Goal: Task Accomplishment & Management: Manage account settings

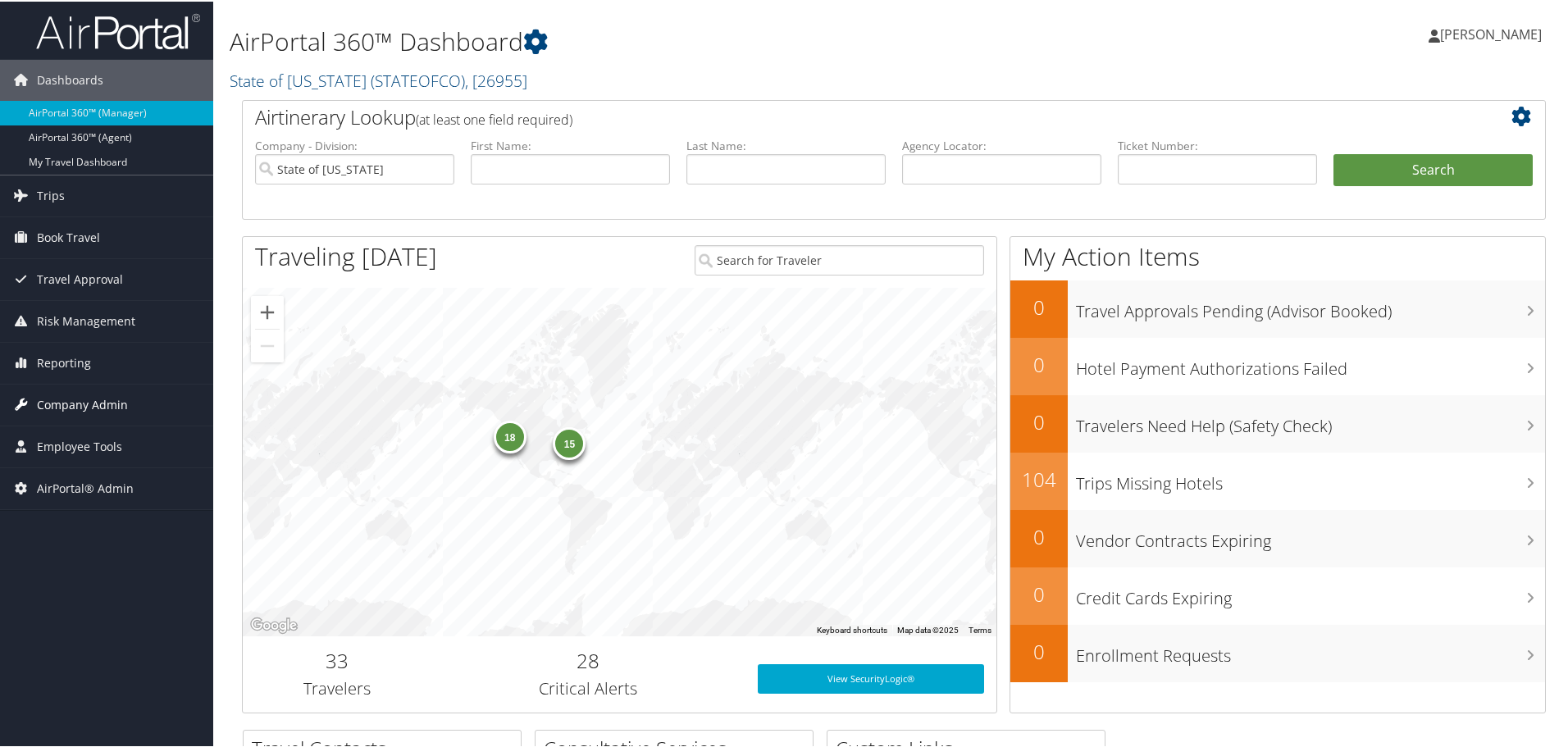
click at [88, 397] on span "Company Admin" at bounding box center [82, 403] width 91 height 41
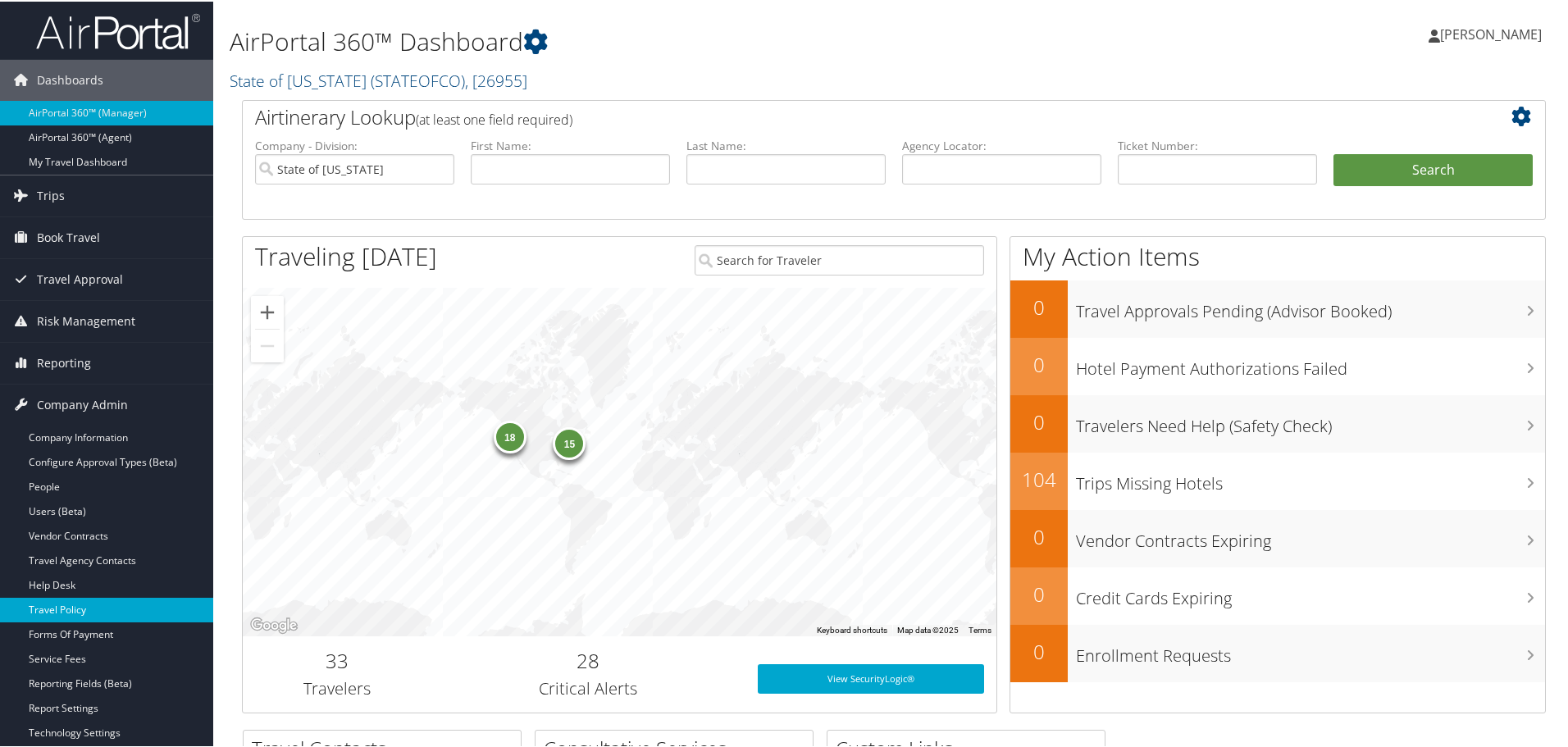
click at [98, 608] on link "Travel Policy" at bounding box center [106, 608] width 213 height 24
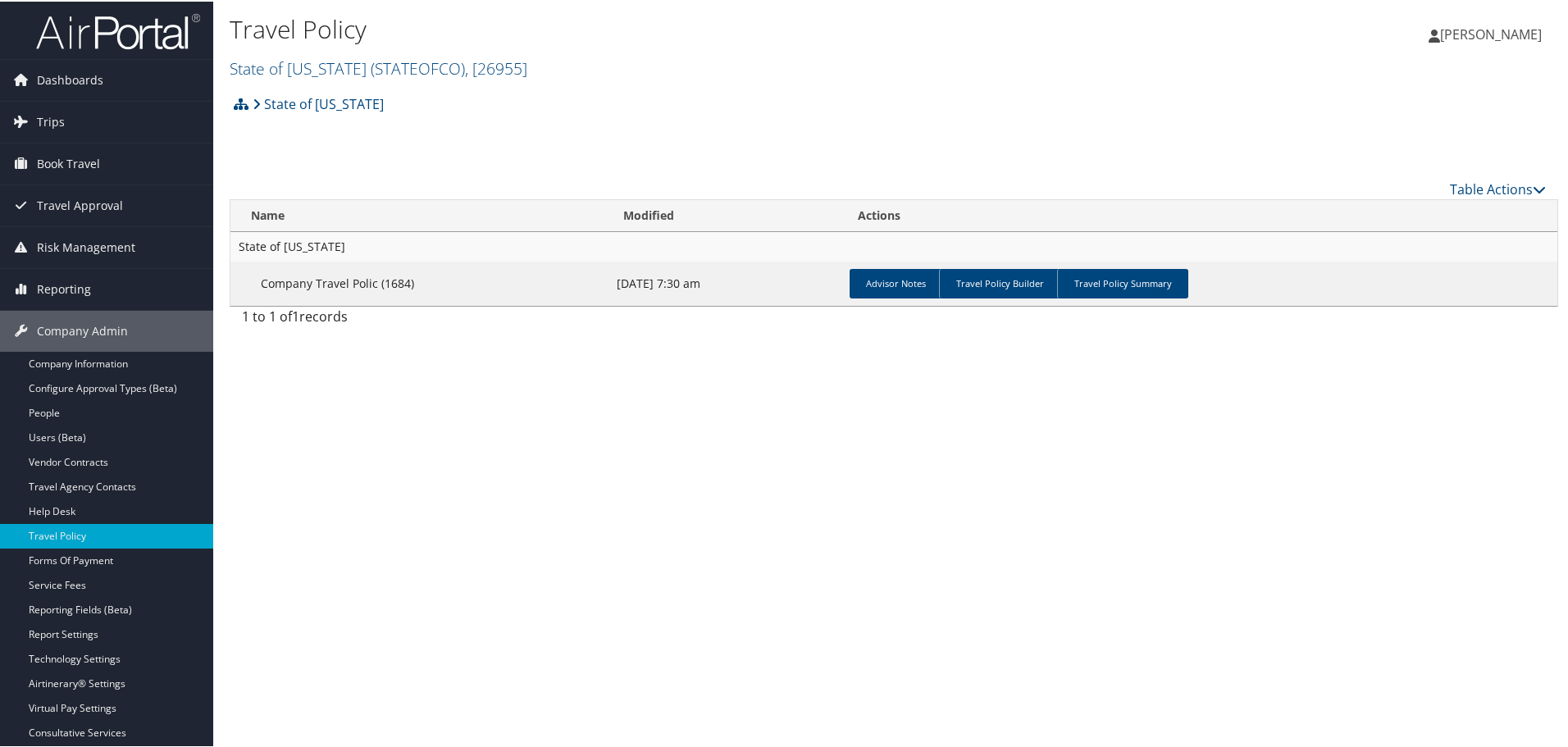
click at [294, 71] on link "State of [US_STATE] ( STATEOFCO ) , [ 26955 ]" at bounding box center [378, 67] width 297 height 22
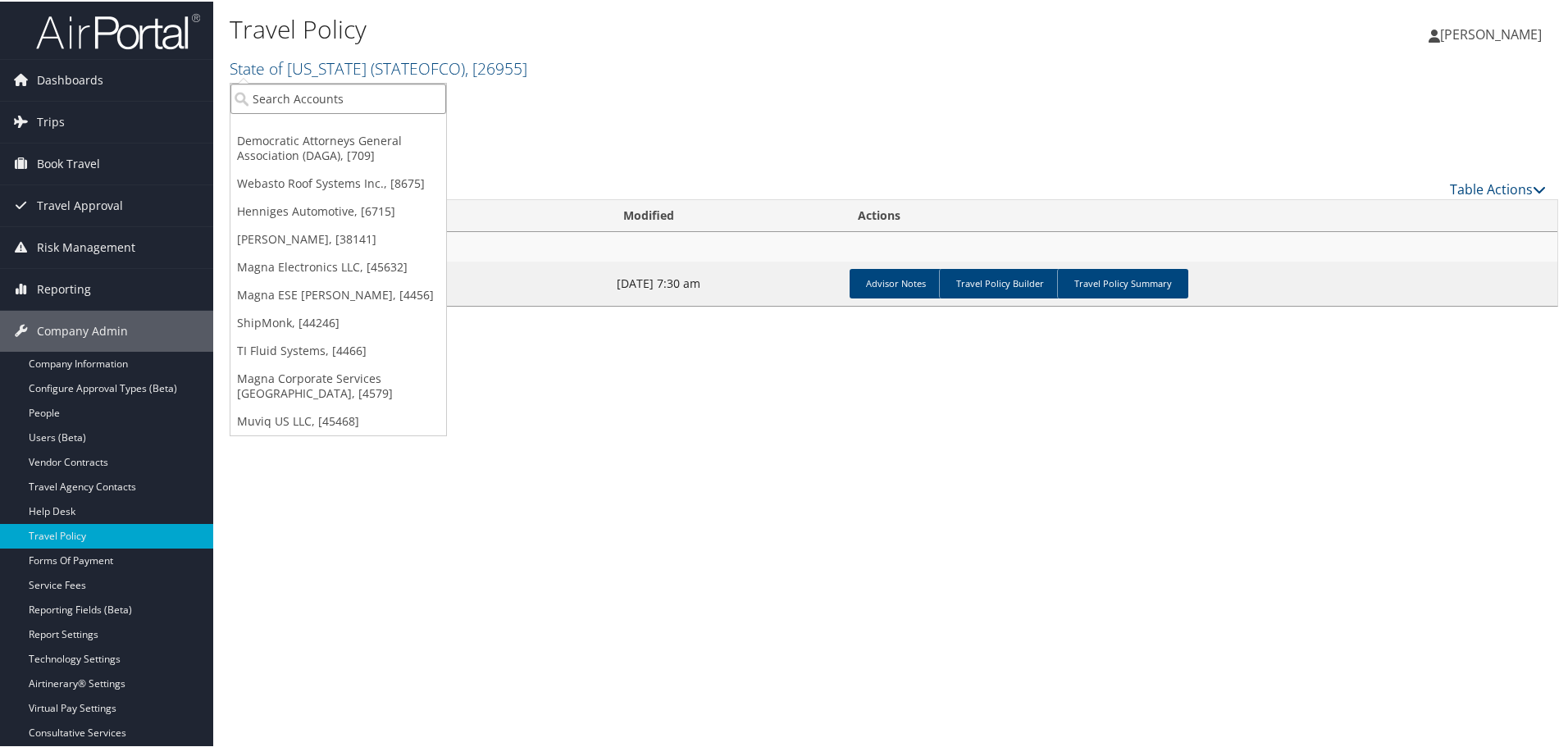
click at [294, 93] on input "search" at bounding box center [339, 97] width 216 height 30
type input "[PERSON_NAME]"
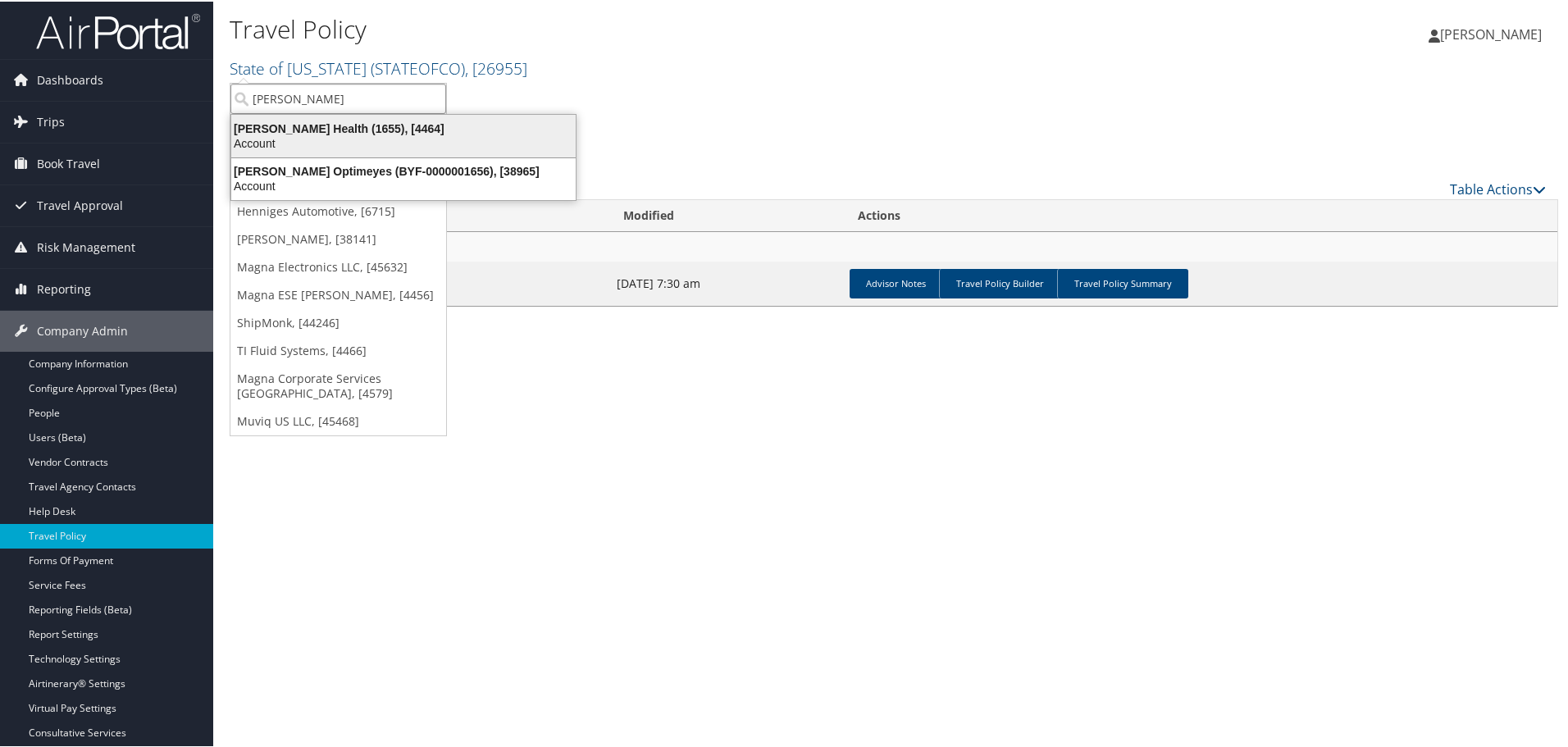
click at [290, 127] on div "[PERSON_NAME] Health (1655), [4464]" at bounding box center [403, 127] width 364 height 15
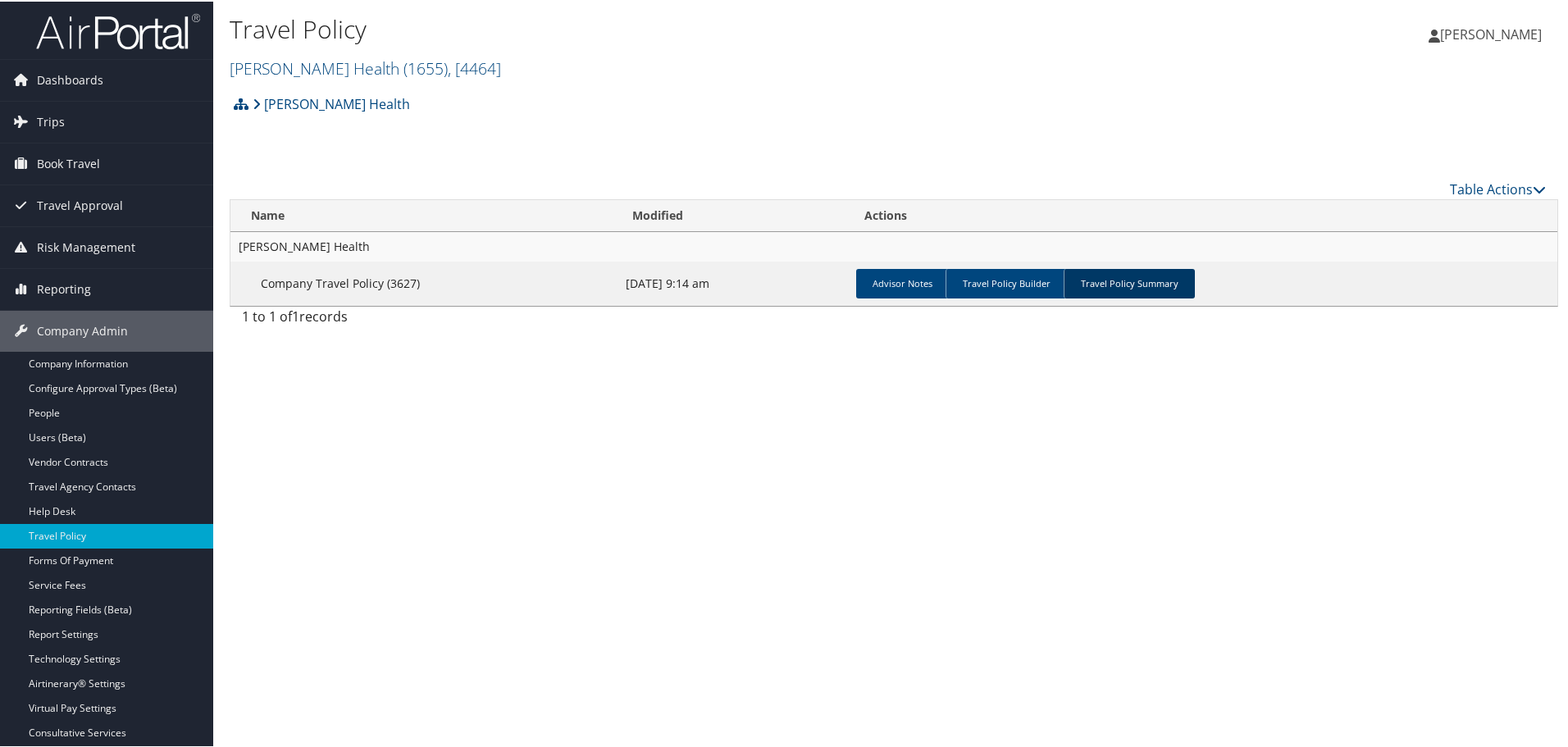
click at [1115, 271] on link "Travel Policy Summary" at bounding box center [1129, 281] width 131 height 29
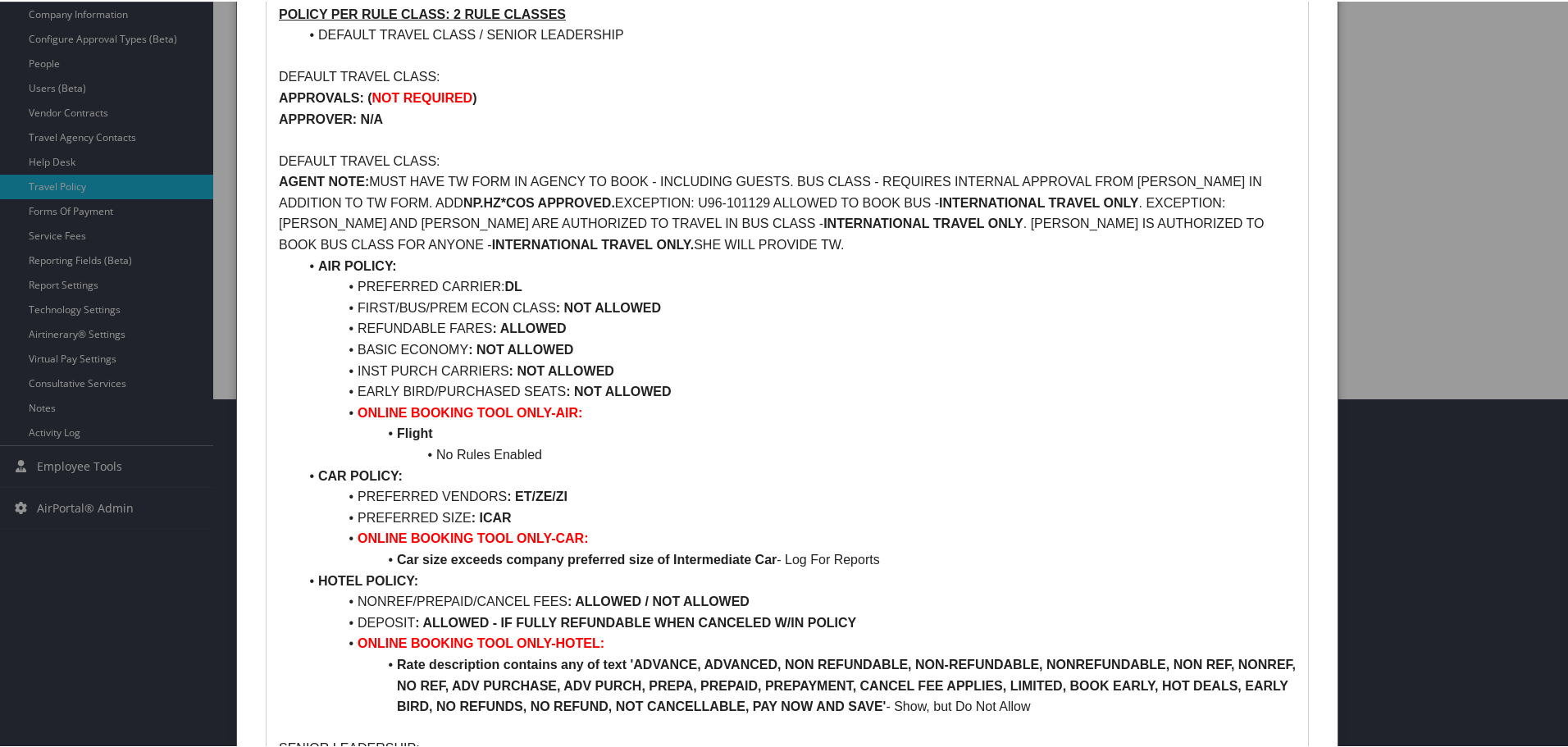
scroll to position [328, 0]
